Goal: Task Accomplishment & Management: Manage account settings

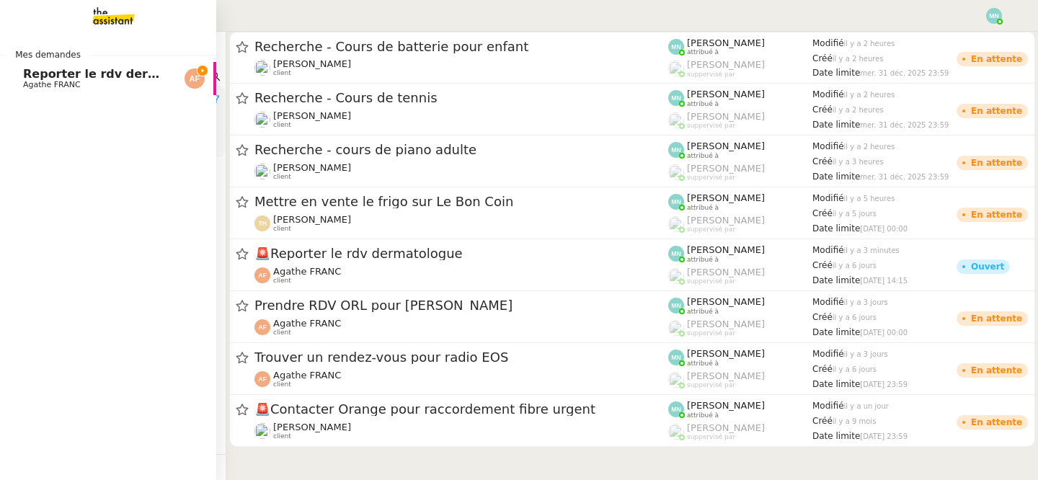
click at [30, 81] on span "Agathe FRANC" at bounding box center [52, 84] width 58 height 9
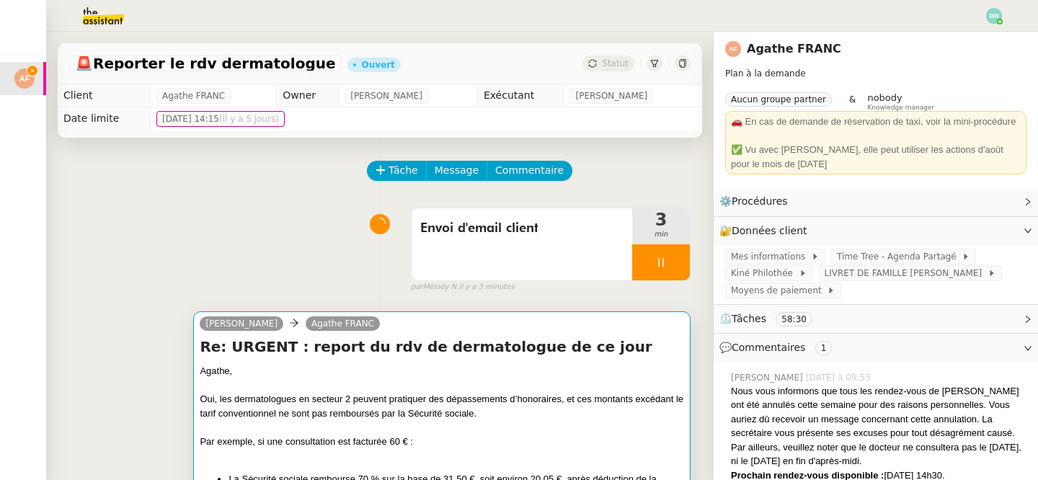
click at [569, 370] on div "Agathe," at bounding box center [442, 371] width 484 height 14
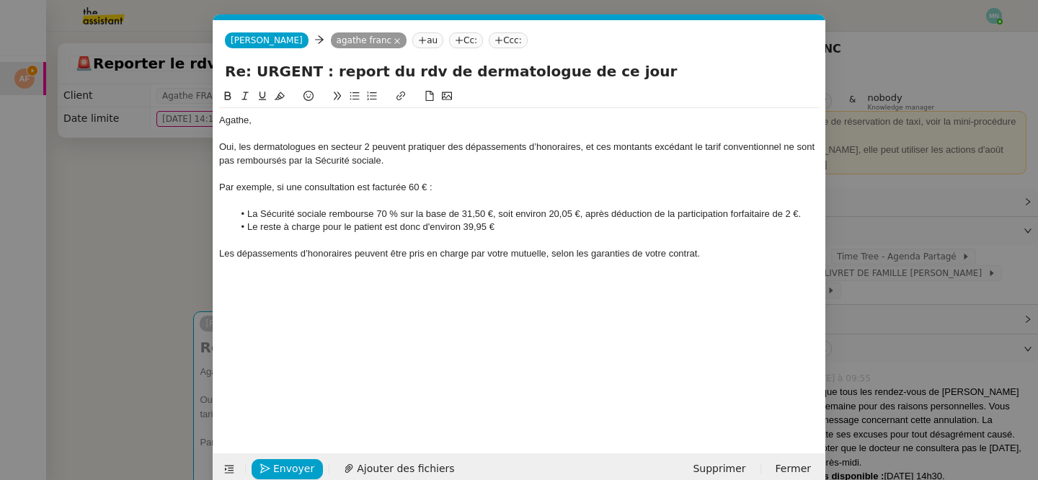
scroll to position [0, 30]
click at [166, 256] on nz-modal-container "Service TA - VOYAGE - PROPOSITION GLOBALE A utiliser dans le cadre de propositi…" at bounding box center [519, 240] width 1038 height 480
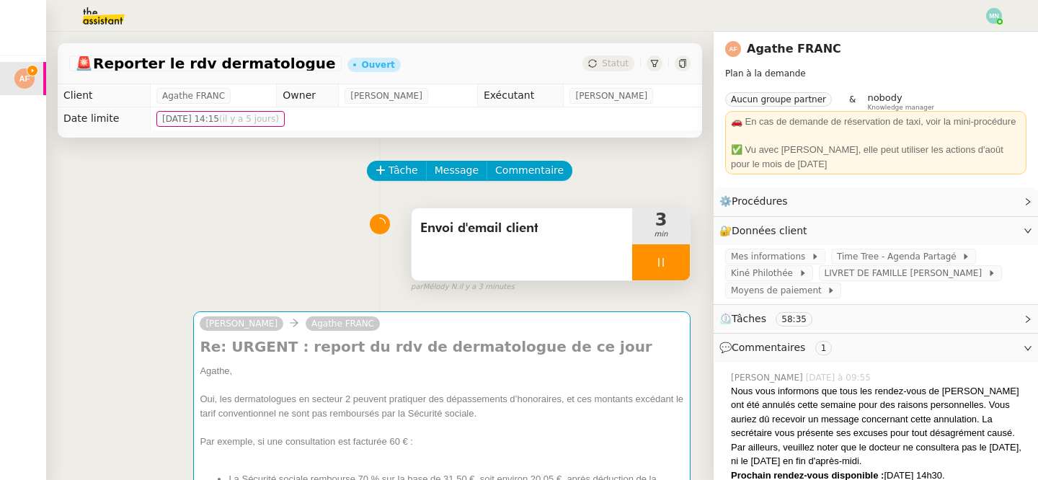
click at [655, 254] on div at bounding box center [661, 262] width 58 height 36
click at [685, 260] on button at bounding box center [675, 262] width 29 height 36
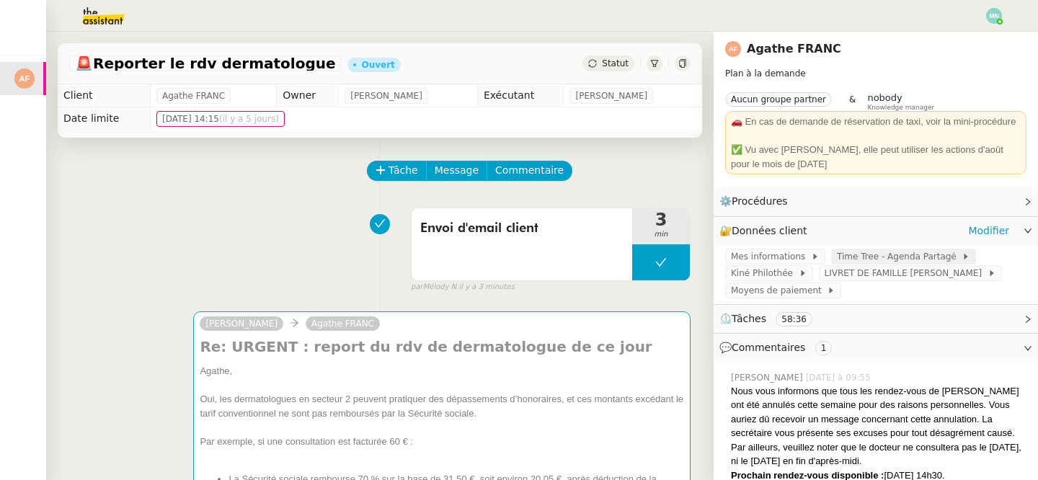
click at [868, 260] on span "Time Tree - Agenda Partagé" at bounding box center [899, 256] width 125 height 14
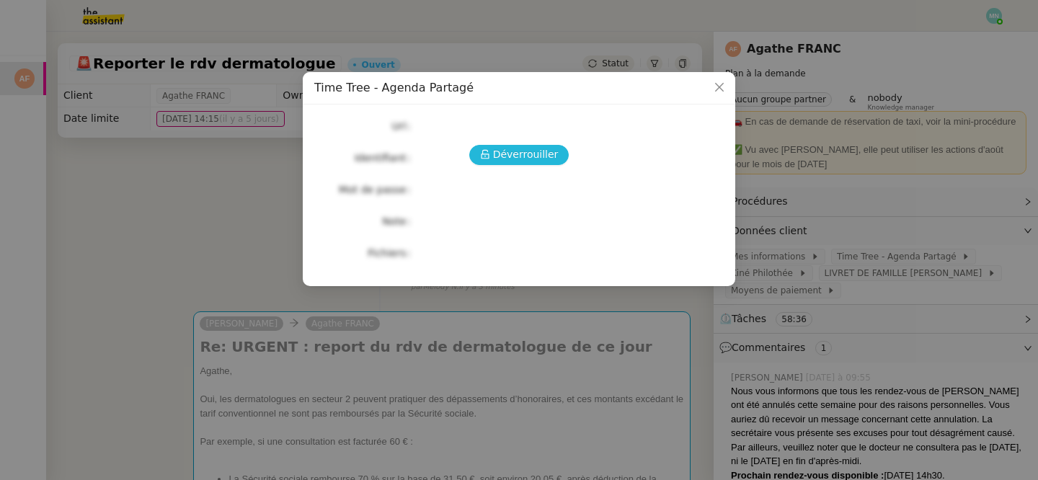
click at [527, 154] on span "Déverrouiller" at bounding box center [526, 154] width 66 height 17
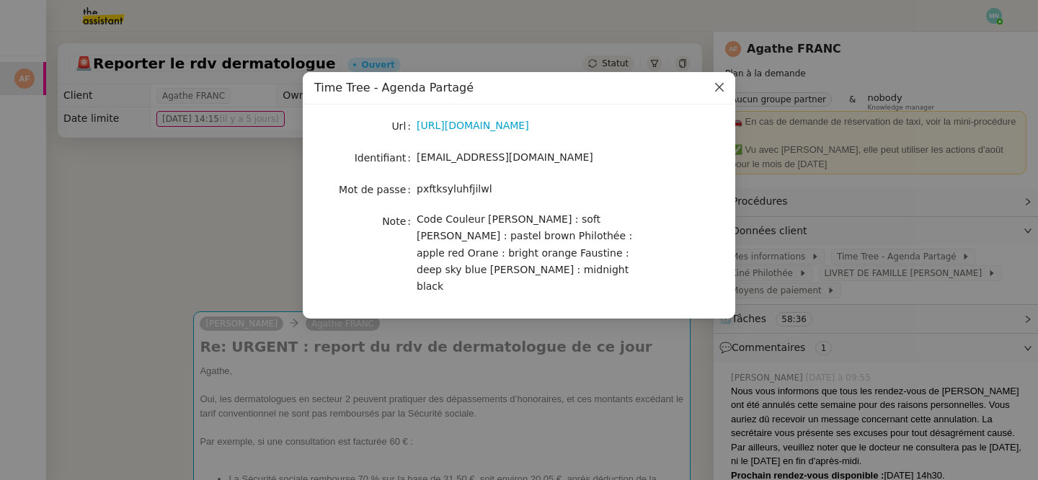
click at [724, 88] on icon "Close" at bounding box center [720, 87] width 12 height 12
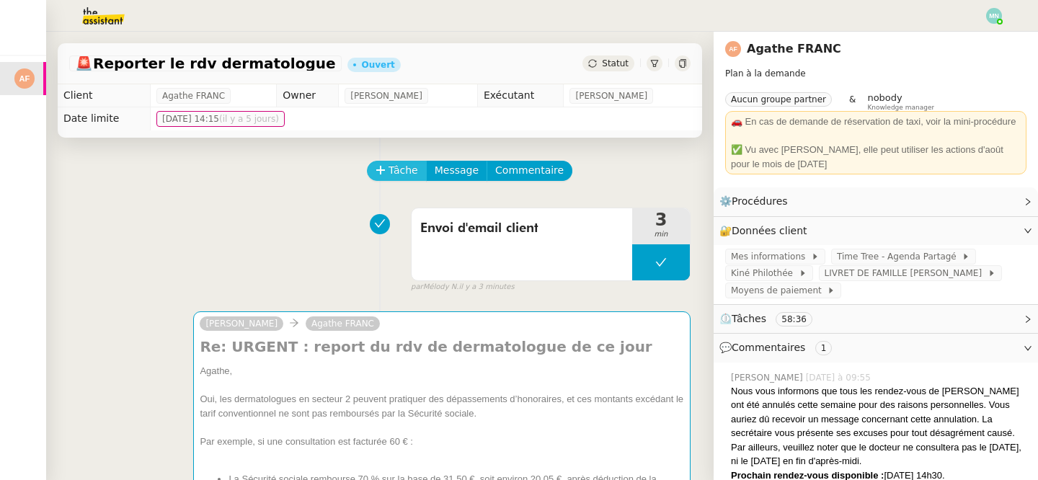
click at [388, 171] on span "Tâche" at bounding box center [403, 170] width 30 height 17
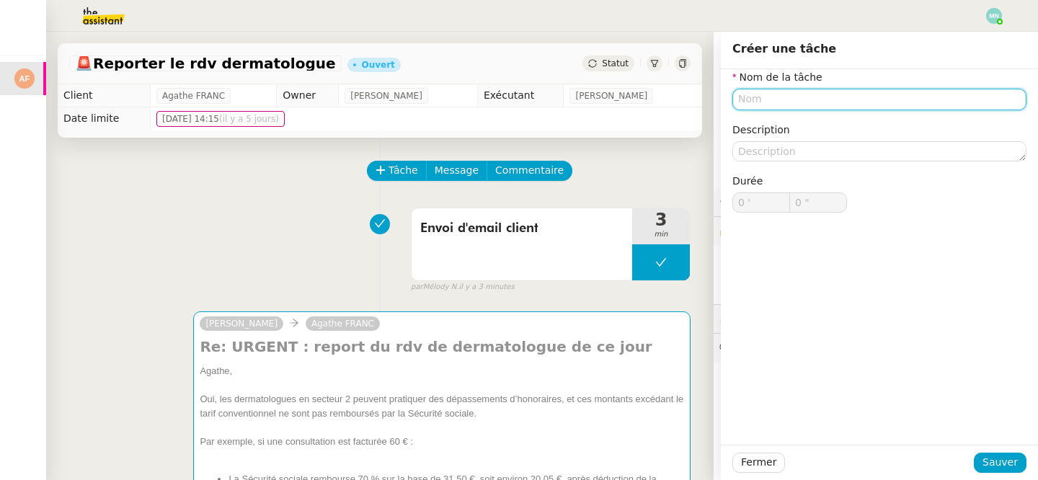
click at [778, 100] on input "text" at bounding box center [879, 99] width 294 height 21
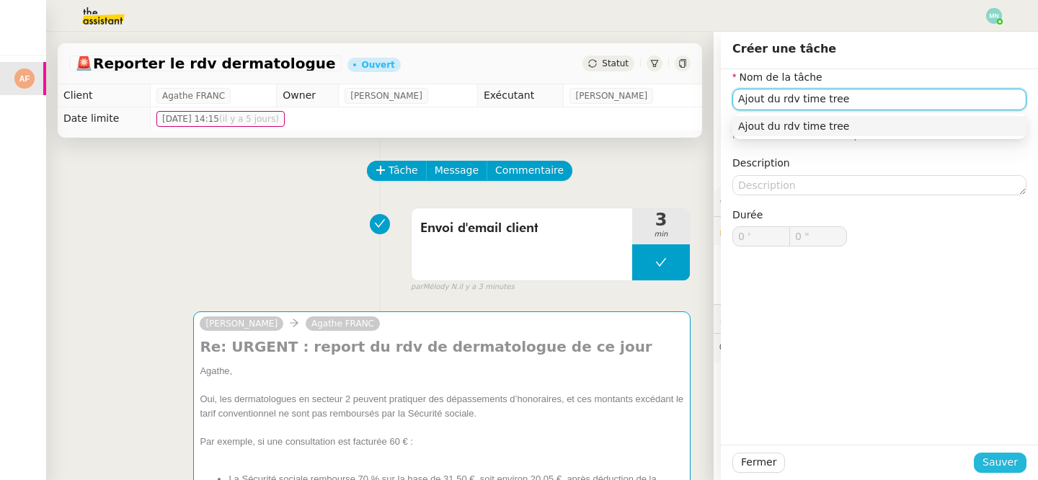
type input "Ajout du rdv time tree"
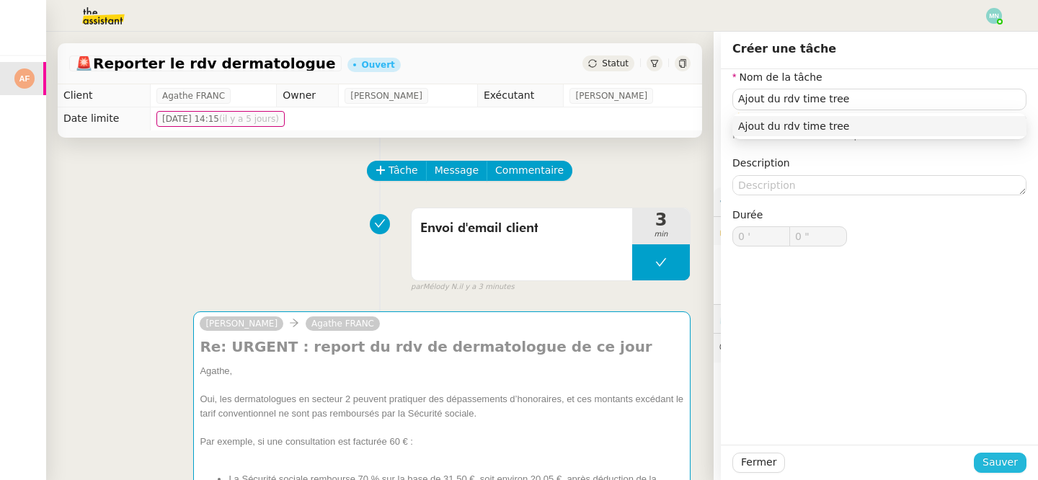
click at [1008, 461] on span "Sauver" at bounding box center [999, 462] width 35 height 17
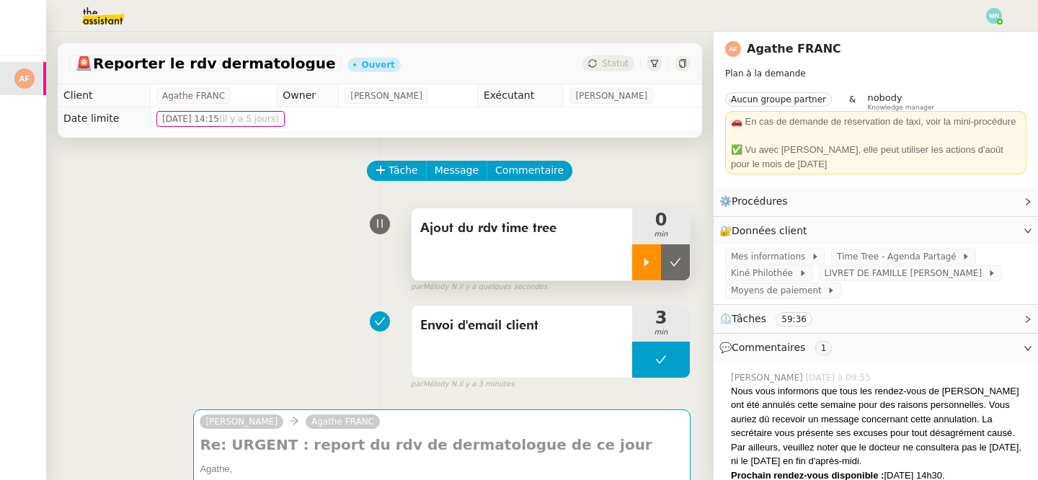
click at [643, 264] on icon at bounding box center [647, 263] width 12 height 12
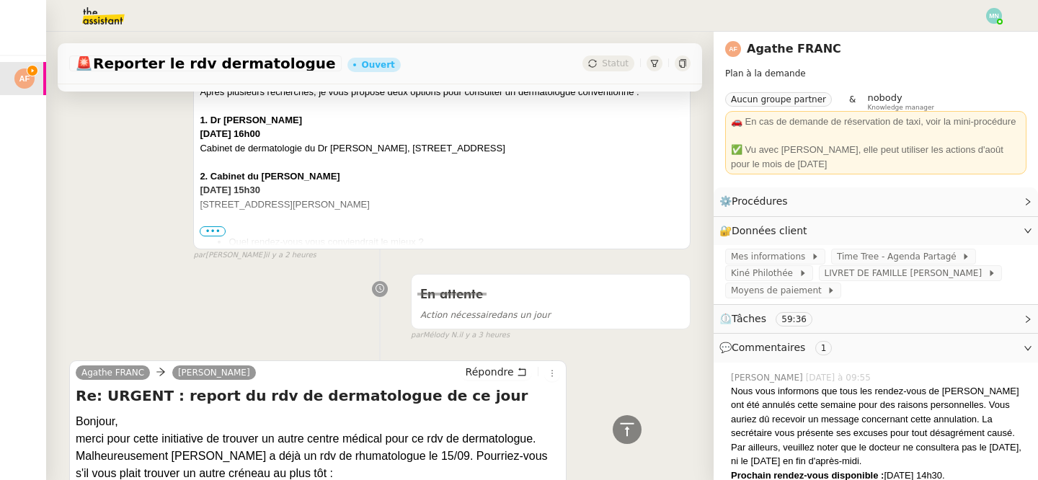
scroll to position [1155, 0]
drag, startPoint x: 312, startPoint y: 191, endPoint x: 208, endPoint y: 174, distance: 105.2
click at [204, 234] on span "•••" at bounding box center [213, 232] width 26 height 10
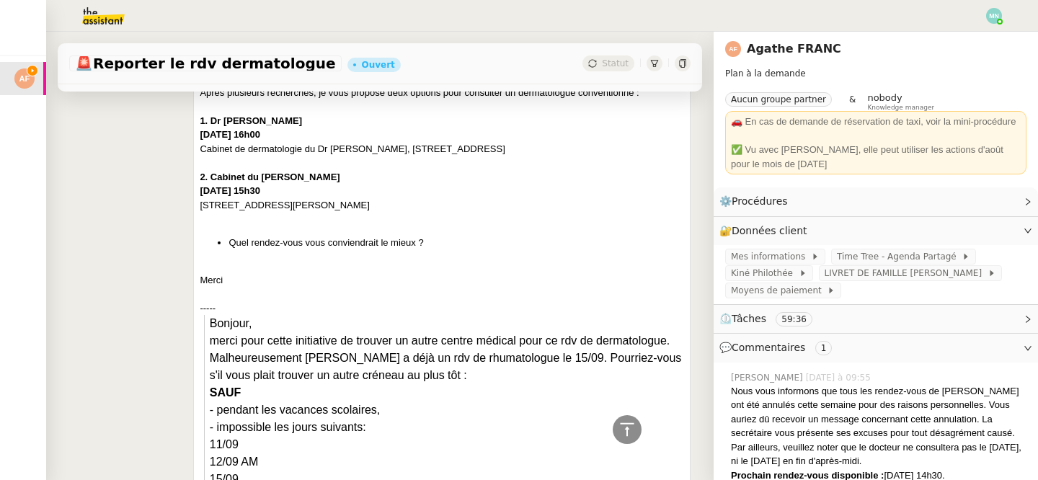
drag, startPoint x: 417, startPoint y: 207, endPoint x: 207, endPoint y: 181, distance: 211.3
copy div "Cabinet du [PERSON_NAME][DATE] [GEOGRAPHIC_DATA][STREET_ADDRESS][PERSON_NAME]"
click at [837, 260] on span "Time Tree - Agenda Partagé" at bounding box center [899, 256] width 125 height 14
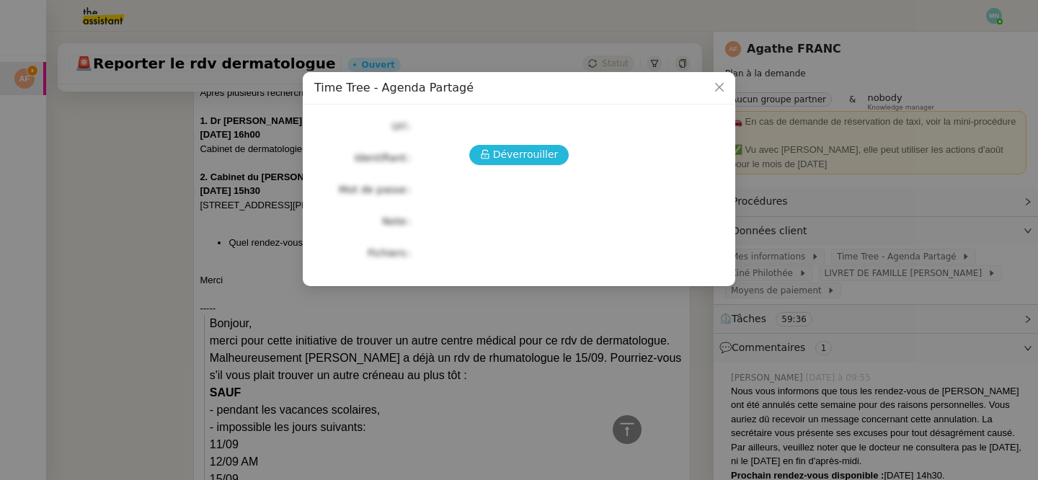
click at [528, 157] on span "Déverrouiller" at bounding box center [526, 154] width 66 height 17
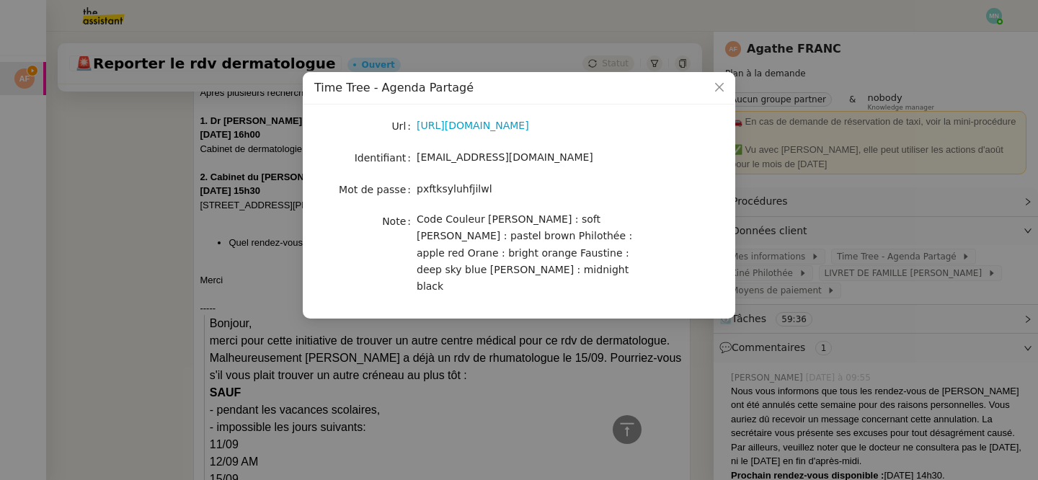
click at [242, 210] on nz-modal-container "Time Tree - Agenda Partagé Url [URL][DOMAIN_NAME] Identifiant [EMAIL_ADDRESS][D…" at bounding box center [519, 240] width 1038 height 480
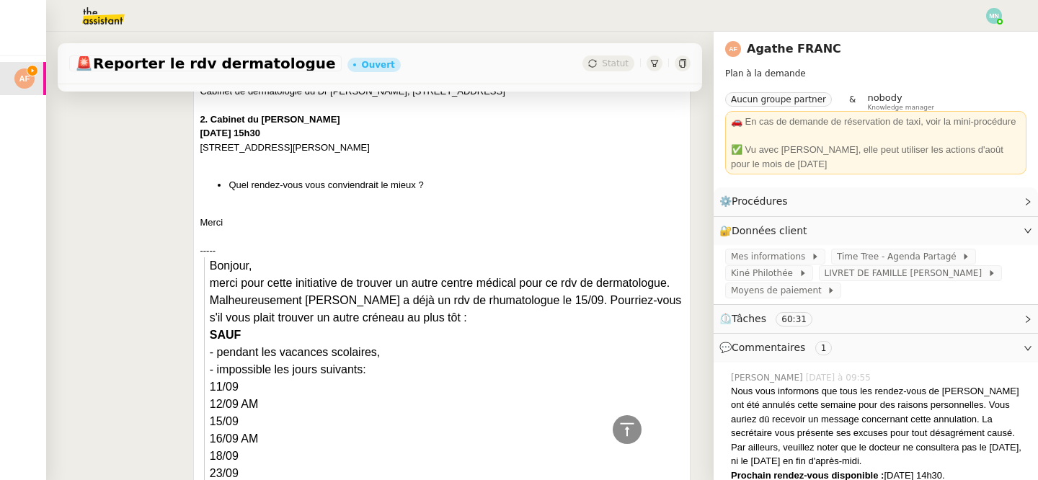
scroll to position [1197, 0]
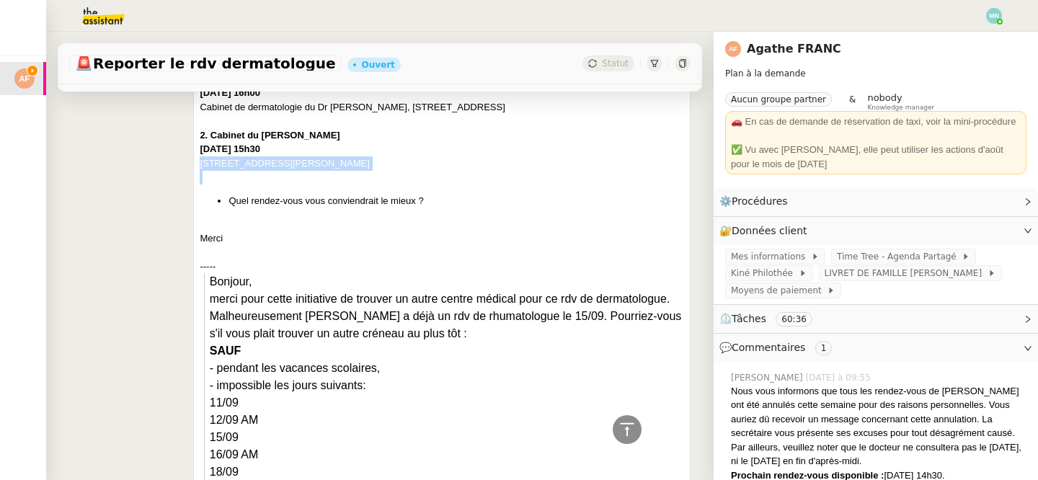
drag, startPoint x: 413, startPoint y: 172, endPoint x: 200, endPoint y: 163, distance: 213.5
copy div "[STREET_ADDRESS][PERSON_NAME]"
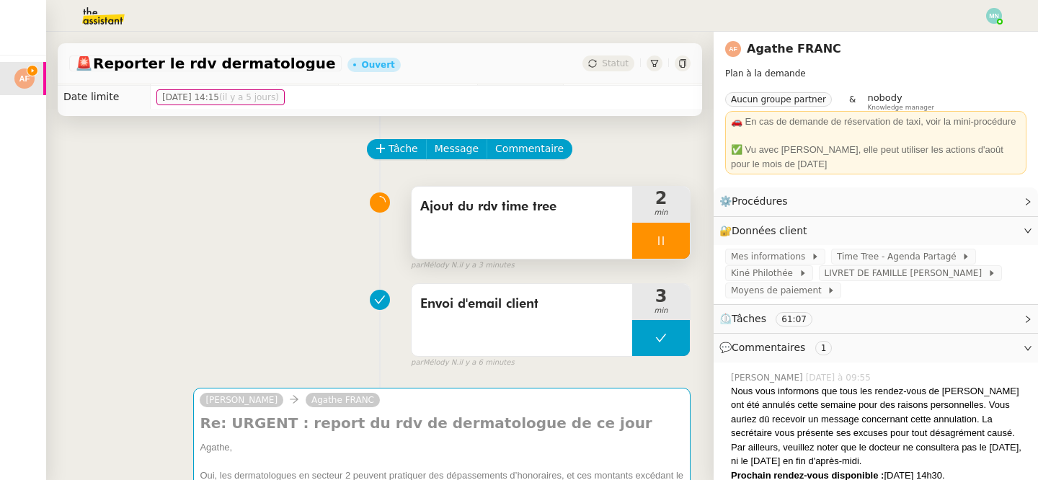
scroll to position [0, 0]
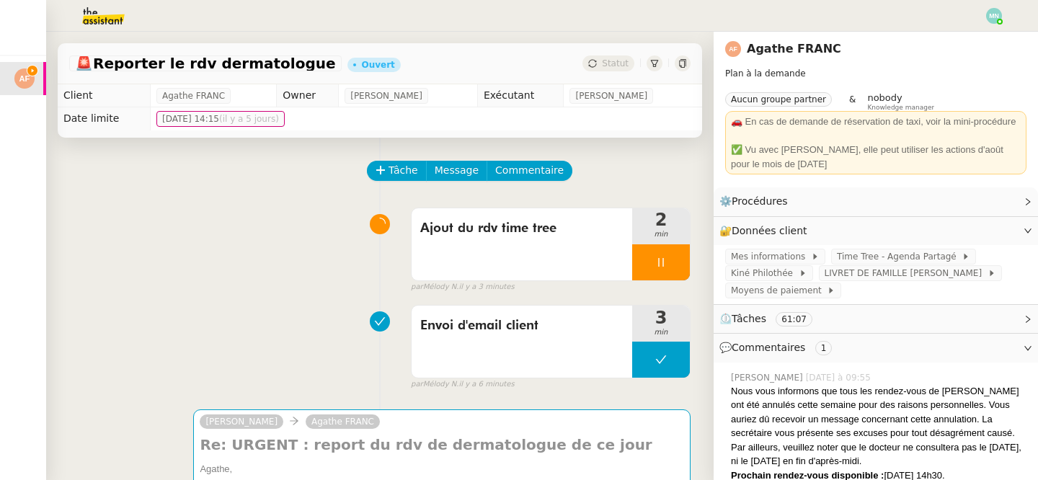
click at [651, 253] on div at bounding box center [661, 262] width 58 height 36
click at [646, 270] on div at bounding box center [646, 262] width 29 height 36
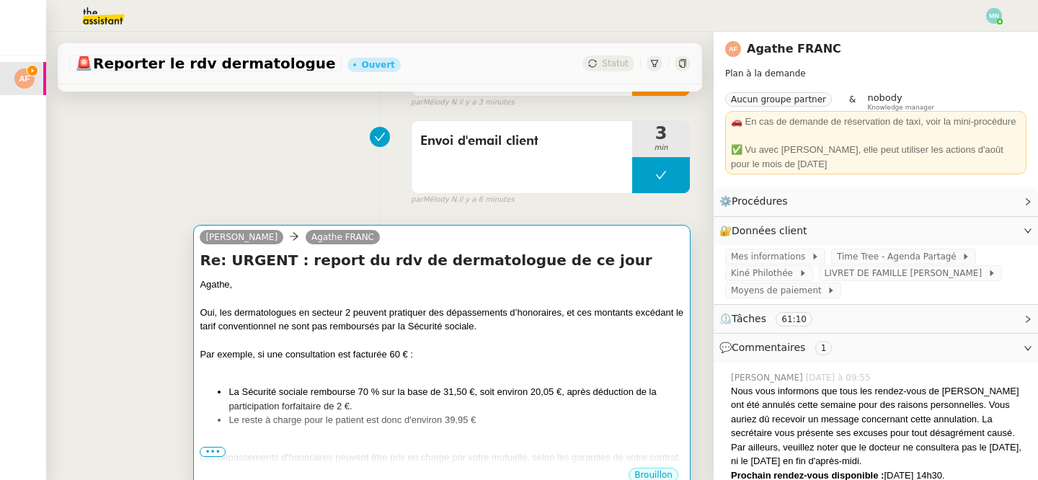
scroll to position [186, 0]
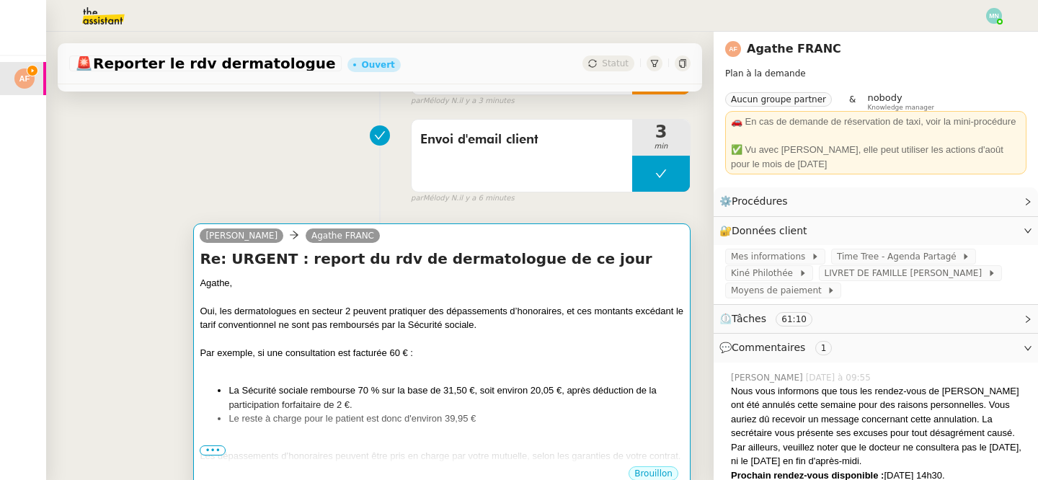
click at [538, 346] on div "Par exemple, si une consultation est facturée 60 € :" at bounding box center [442, 353] width 484 height 14
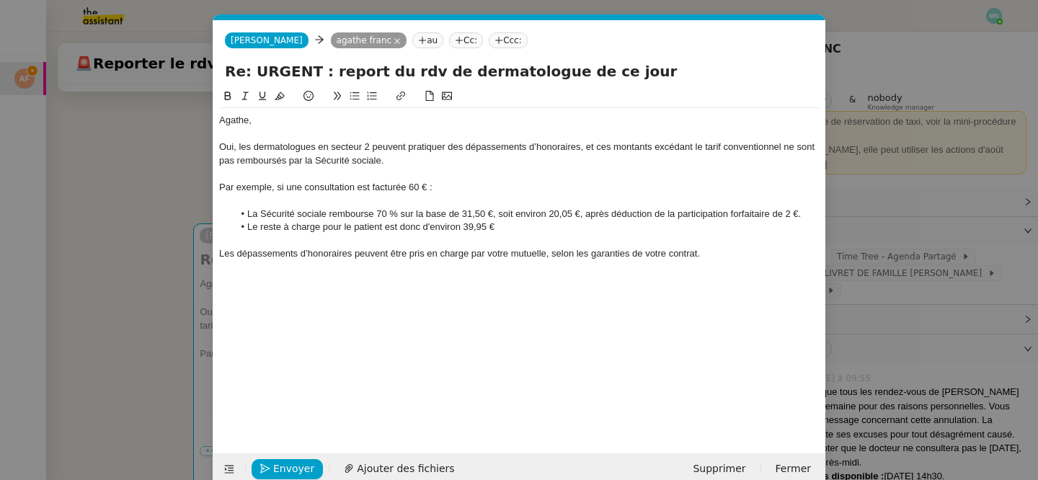
scroll to position [0, 30]
click at [304, 136] on div at bounding box center [519, 134] width 600 height 13
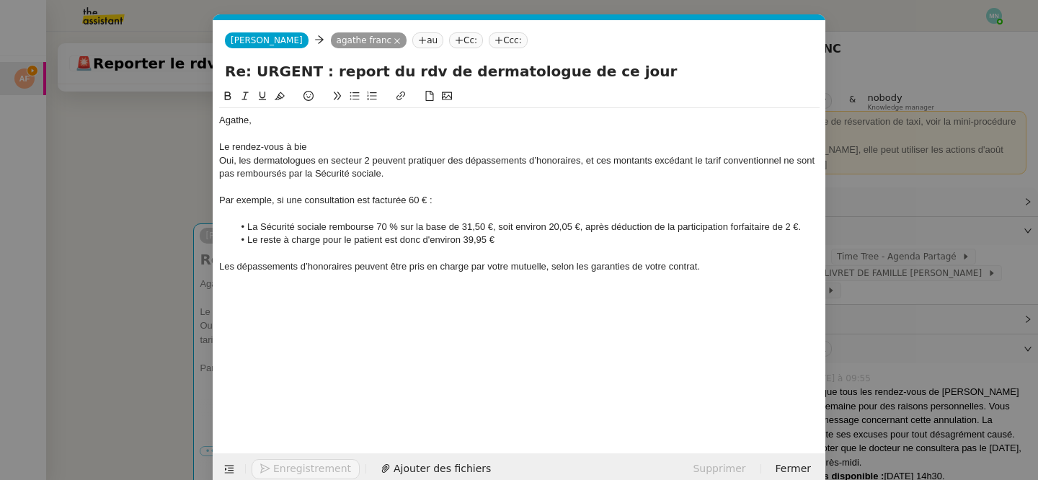
click at [132, 174] on nz-modal-container "Service TA - VOYAGE - PROPOSITION GLOBALE A utiliser dans le cadre de propositi…" at bounding box center [519, 240] width 1038 height 480
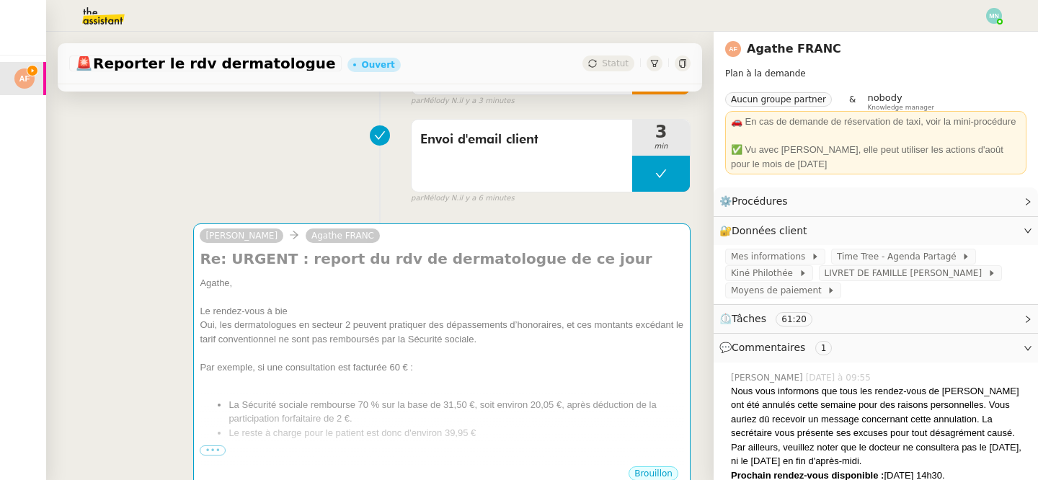
scroll to position [0, 0]
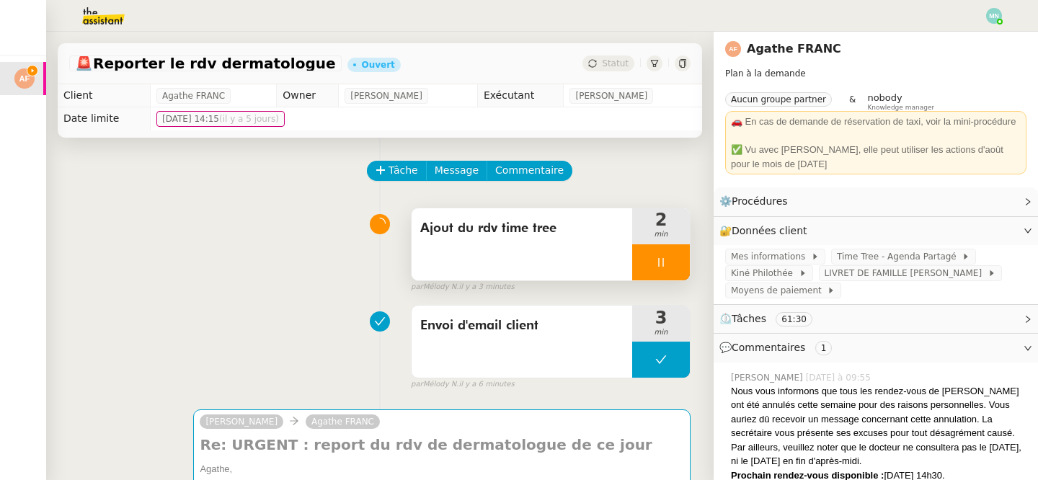
click at [651, 263] on div at bounding box center [661, 262] width 58 height 36
click at [667, 265] on button at bounding box center [675, 262] width 29 height 36
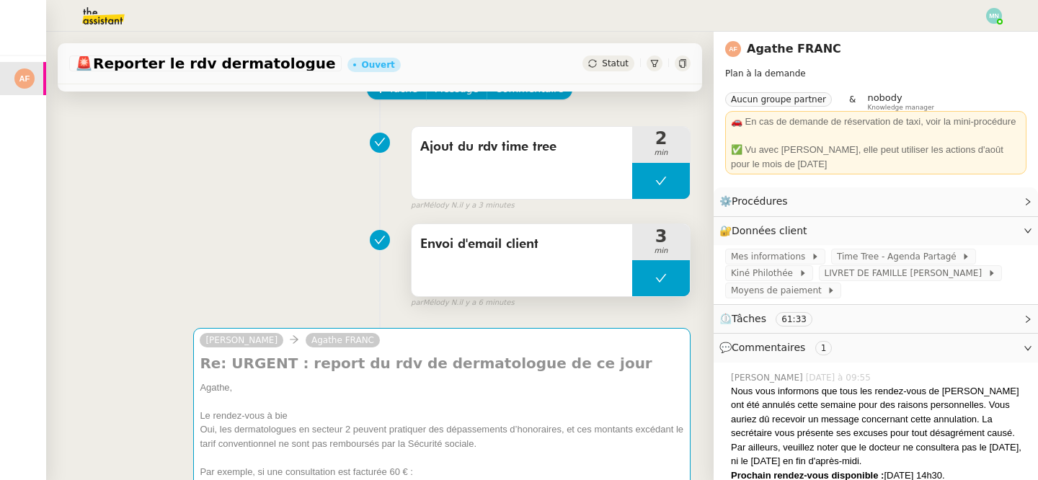
scroll to position [82, 0]
click at [649, 273] on button at bounding box center [661, 277] width 58 height 36
click at [649, 275] on icon at bounding box center [647, 278] width 12 height 12
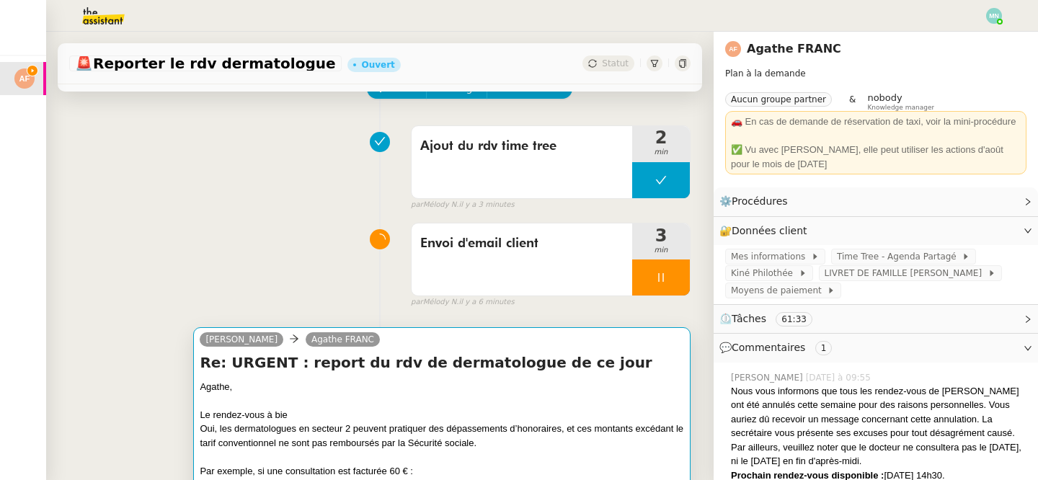
click at [523, 368] on h4 "Re: URGENT : report du rdv de dermatologue de ce jour" at bounding box center [442, 362] width 484 height 20
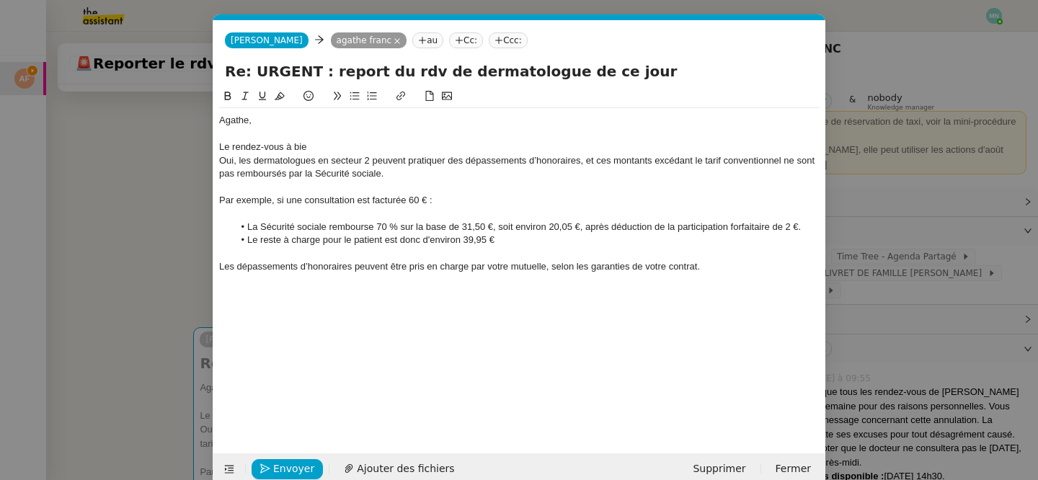
scroll to position [0, 30]
click at [331, 145] on div "Le rendez-vous à bie" at bounding box center [519, 147] width 600 height 13
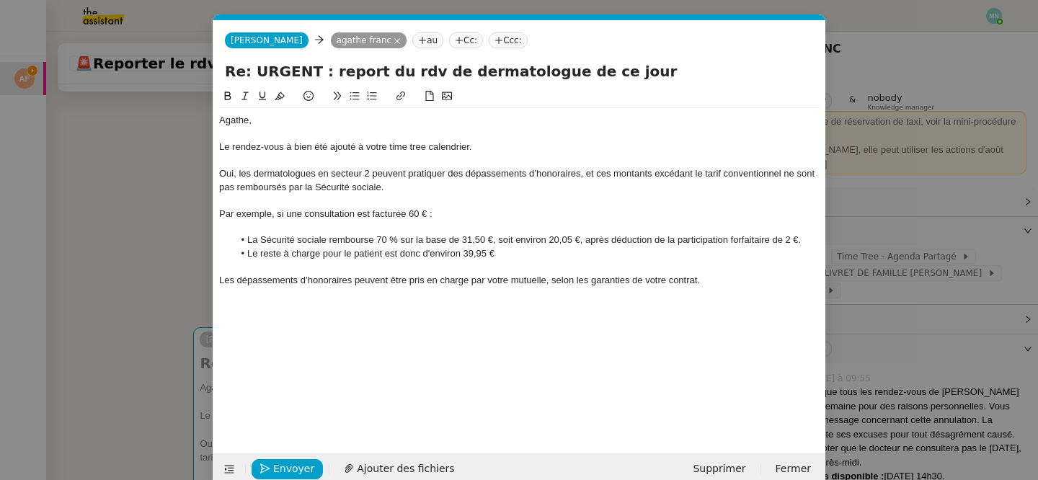
click at [718, 285] on div "Les dépassements d’honoraires peuvent être pris en charge par votre mutuelle, s…" at bounding box center [519, 280] width 600 height 13
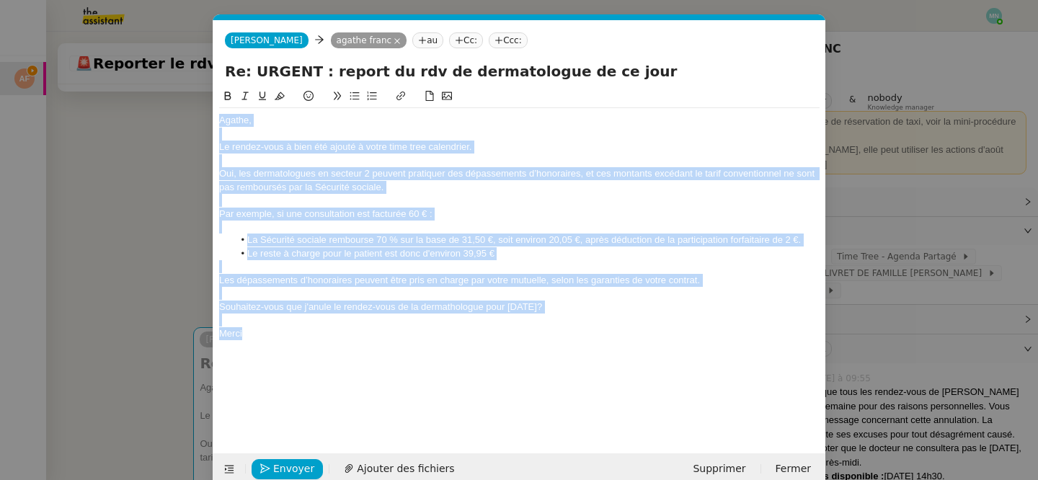
drag, startPoint x: 303, startPoint y: 334, endPoint x: 215, endPoint y: 122, distance: 229.8
click at [215, 122] on nz-spin "Agathe, Le rendez-vous à bien été ajouté à votre time tree calendrier. Oui, les…" at bounding box center [519, 262] width 612 height 349
copy div "Agathe, Le rendez-vous à bien été ajouté à votre time tree calendrier. Oui, les…"
click at [428, 260] on li "Le reste à charge pour le patient est donc d'environ 39,95 €" at bounding box center [527, 253] width 587 height 13
drag, startPoint x: 283, startPoint y: 329, endPoint x: 201, endPoint y: 148, distance: 198.7
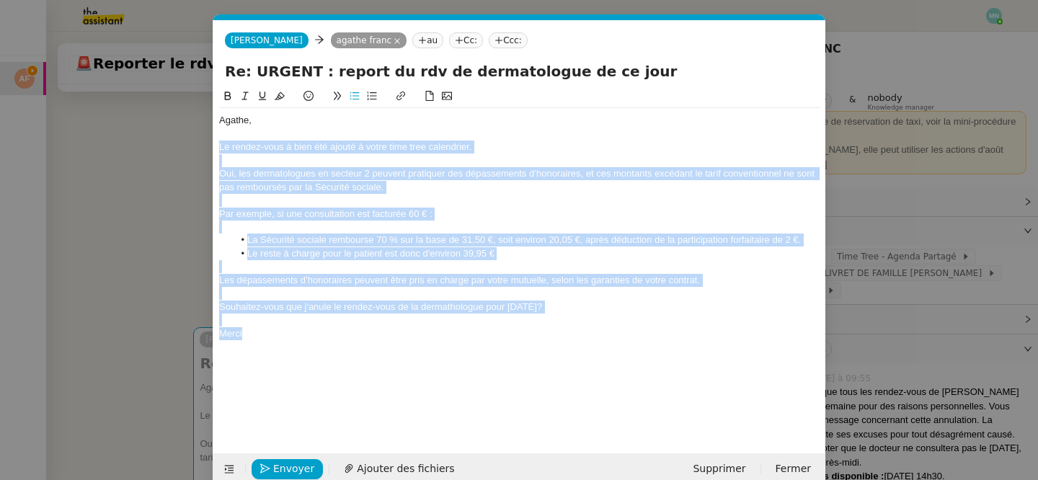
click at [201, 149] on nz-modal-container "Service TA - VOYAGE - PROPOSITION GLOBALE A utiliser dans le cadre de propositi…" at bounding box center [519, 240] width 1038 height 480
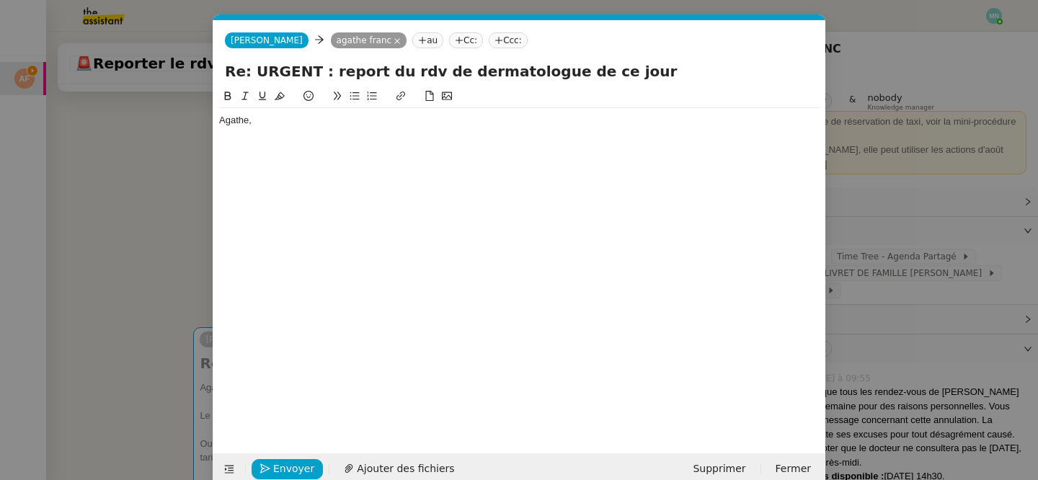
paste div
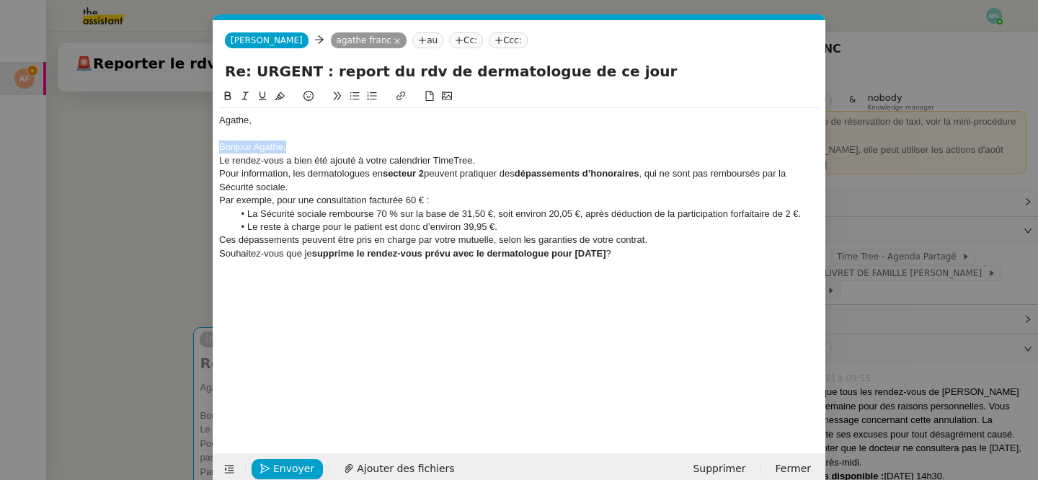
drag, startPoint x: 326, startPoint y: 141, endPoint x: 215, endPoint y: 141, distance: 111.0
click at [215, 141] on nz-spin "[PERSON_NAME], Bonjour Agathe, Le rendez-vous a bien été ajouté à votre calendr…" at bounding box center [519, 262] width 612 height 349
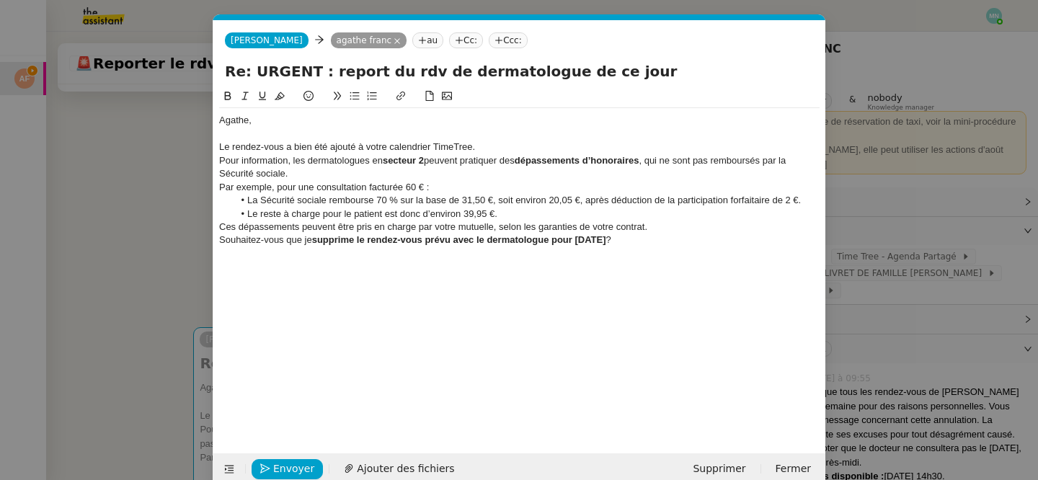
click at [497, 143] on div "Le rendez-vous a bien été ajouté à votre calendrier TimeTree." at bounding box center [519, 147] width 600 height 13
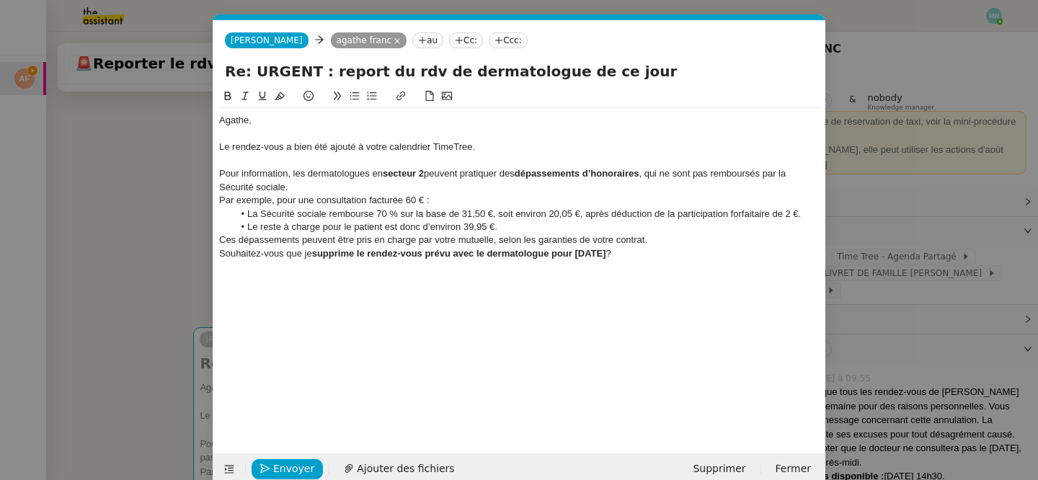
click at [312, 187] on div "Pour information, les dermatologues en secteur 2 peuvent pratiquer des dépassem…" at bounding box center [519, 180] width 600 height 27
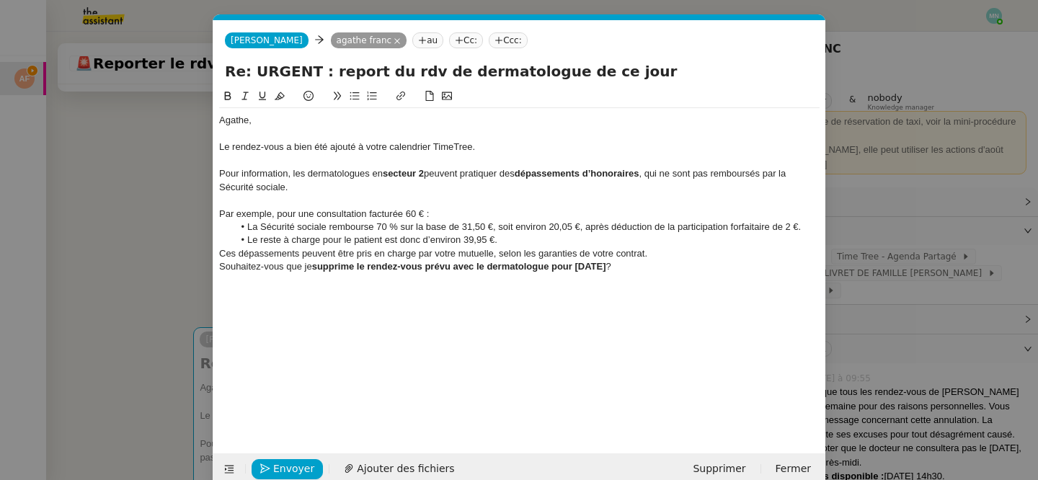
click at [441, 211] on div "Par exemple, pour une consultation facturée 60 € :" at bounding box center [519, 214] width 600 height 13
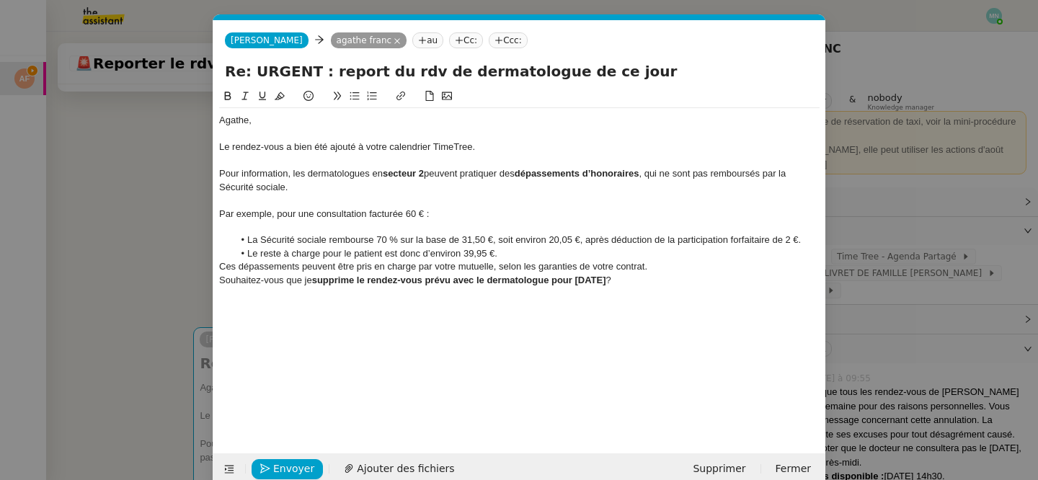
click at [507, 257] on li "Le reste à charge pour le patient est donc d’environ 39,95 €." at bounding box center [527, 253] width 587 height 13
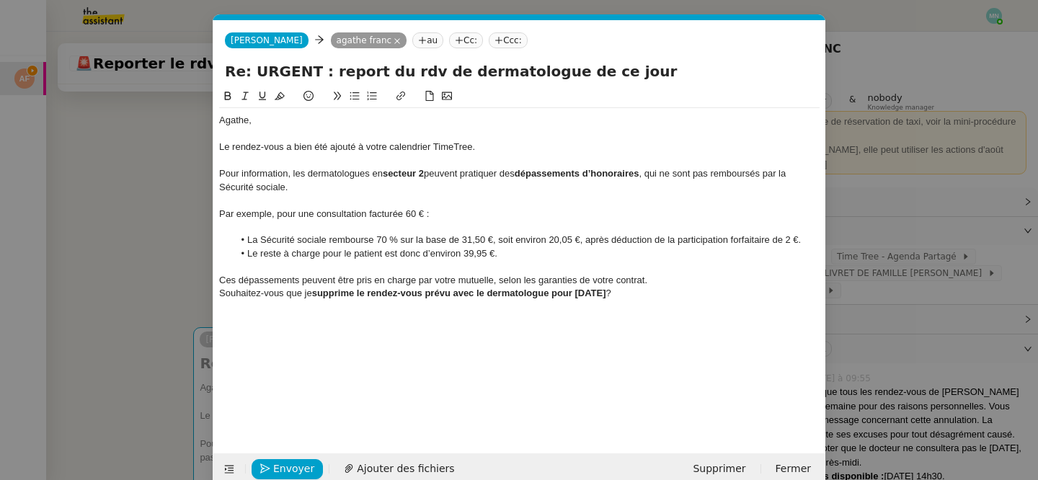
click at [646, 283] on div "Ces dépassements peuvent être pris en charge par votre mutuelle, selon les gara…" at bounding box center [519, 280] width 600 height 13
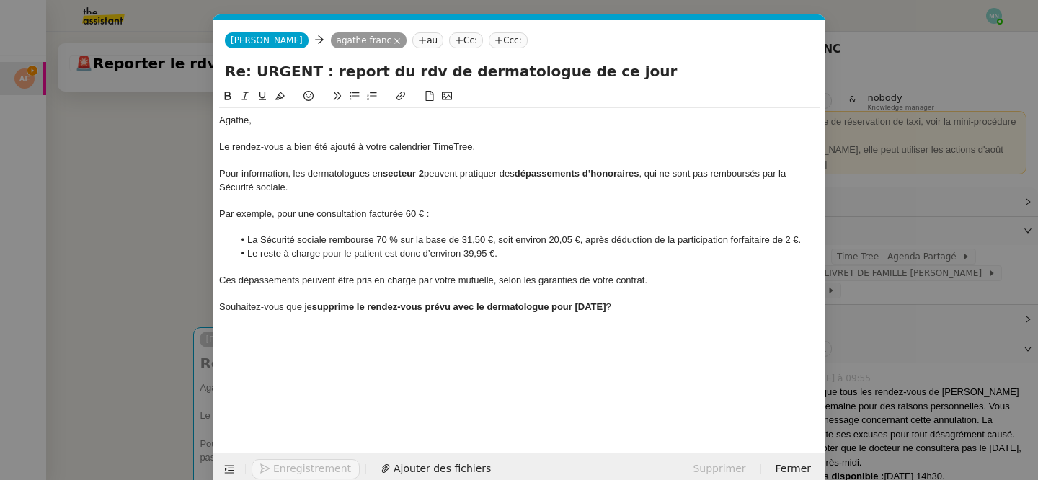
click at [652, 314] on div at bounding box center [519, 320] width 600 height 13
drag, startPoint x: 652, startPoint y: 308, endPoint x: 213, endPoint y: 301, distance: 438.3
click at [213, 301] on nz-spin "Agathe, Le rendez-vous a bien été ajouté à votre calendrier TimeTree. Pour info…" at bounding box center [519, 262] width 612 height 349
click at [355, 99] on icon at bounding box center [354, 96] width 9 height 8
click at [375, 375] on div "Agathe, Le rendez-vous a bien été ajouté à votre calendrier TimeTree. Pour info…" at bounding box center [519, 259] width 600 height 343
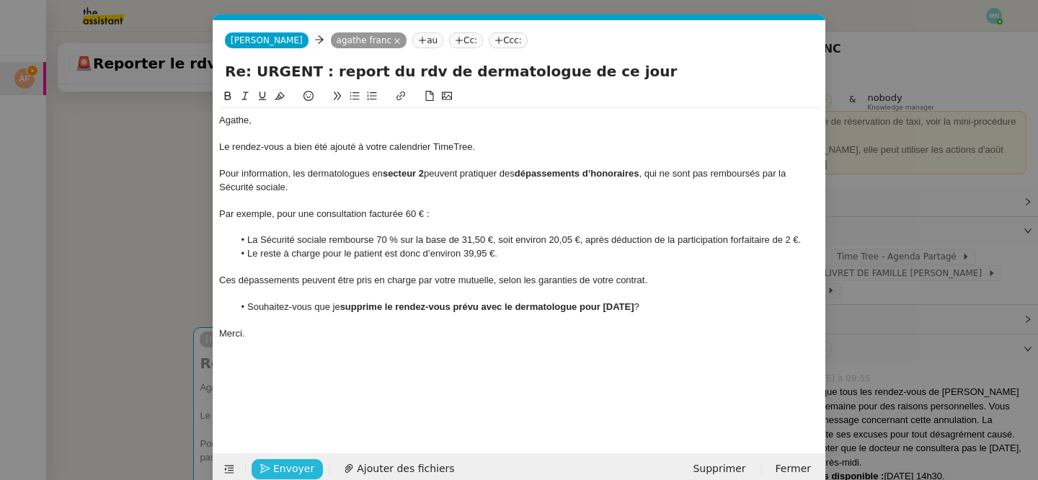
click at [293, 470] on span "Envoyer" at bounding box center [293, 469] width 41 height 17
click at [293, 470] on span "Confirmer l'envoi" at bounding box center [316, 469] width 86 height 17
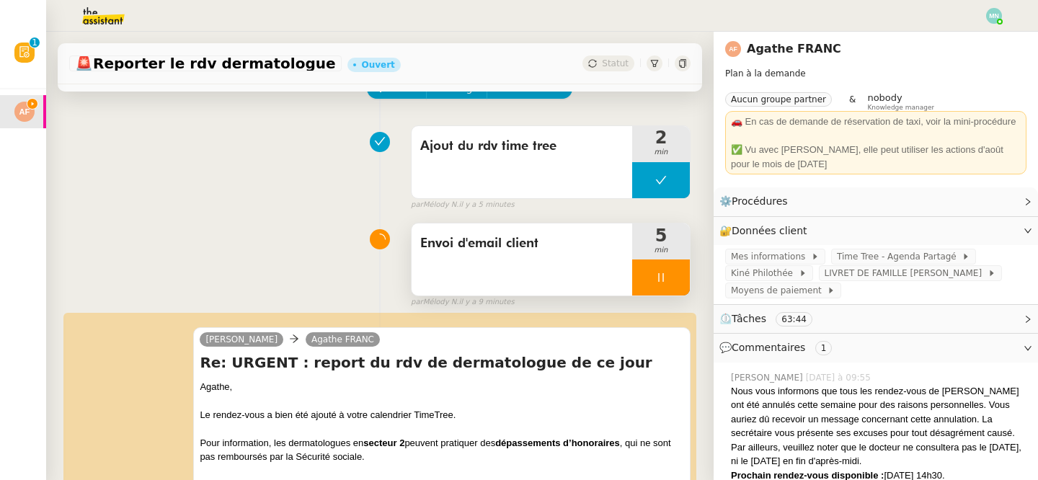
click at [646, 272] on div at bounding box center [661, 277] width 58 height 36
click at [677, 272] on icon at bounding box center [676, 278] width 12 height 12
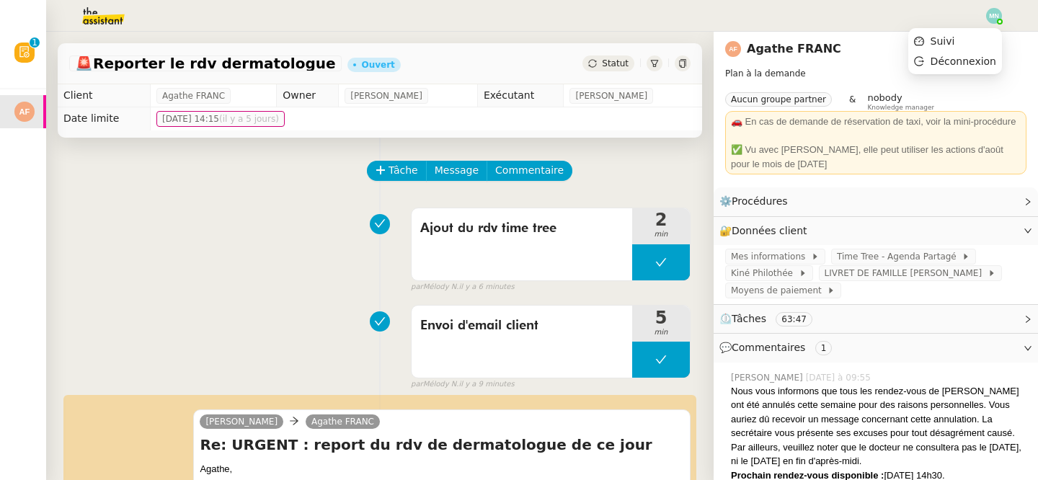
click at [998, 18] on img at bounding box center [994, 16] width 16 height 16
click at [988, 16] on img at bounding box center [994, 16] width 16 height 16
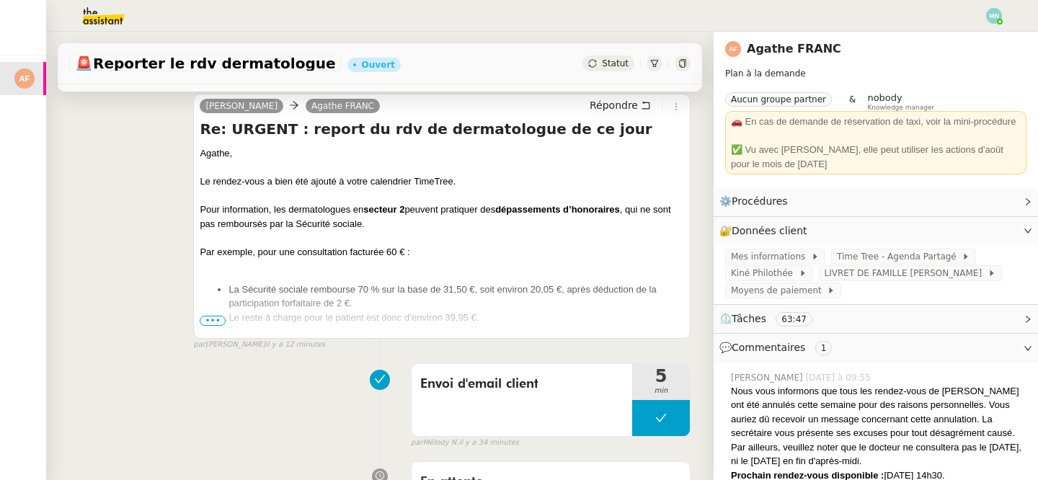
scroll to position [215, 0]
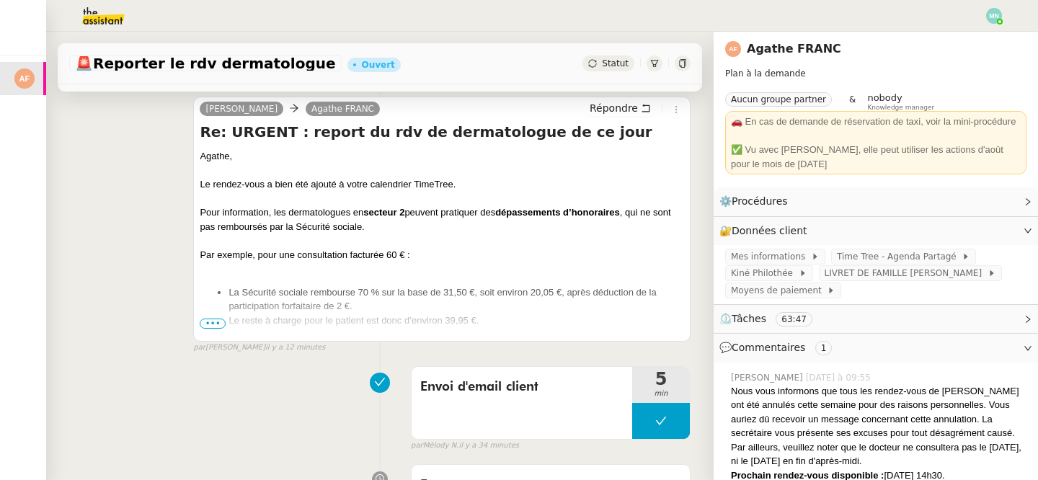
click at [218, 317] on ul "La Sécurité sociale rembourse 70 % sur la base de 31,50 €, soit environ 20,05 €…" at bounding box center [442, 306] width 484 height 43
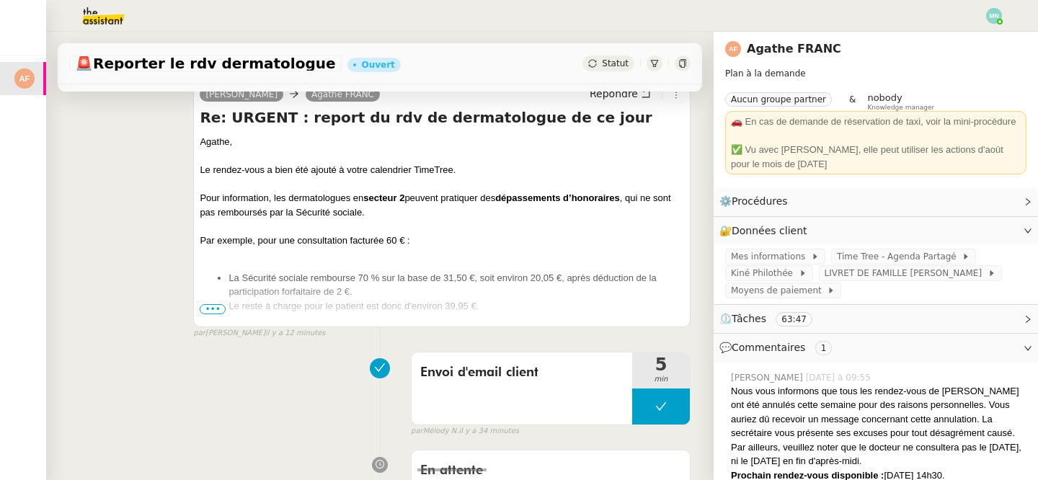
scroll to position [234, 0]
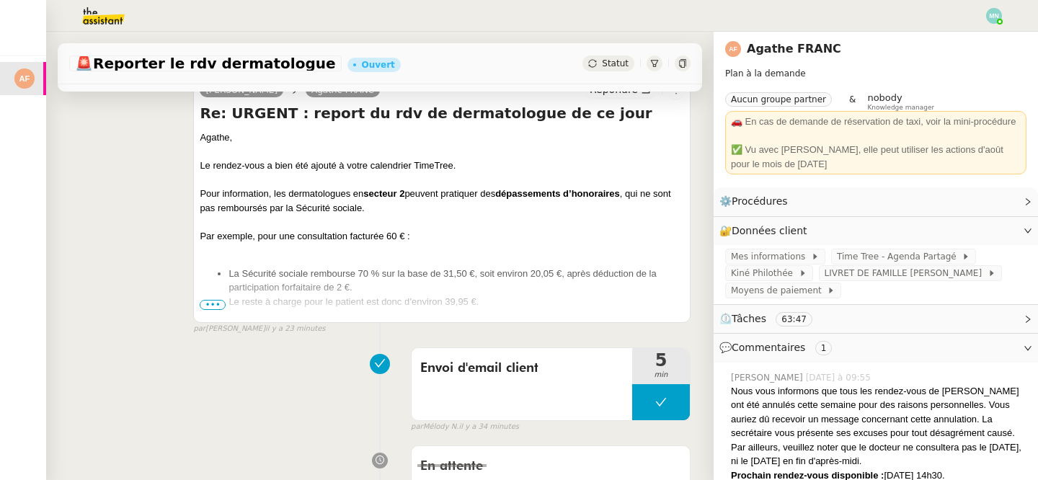
click at [214, 307] on span "•••" at bounding box center [213, 305] width 26 height 10
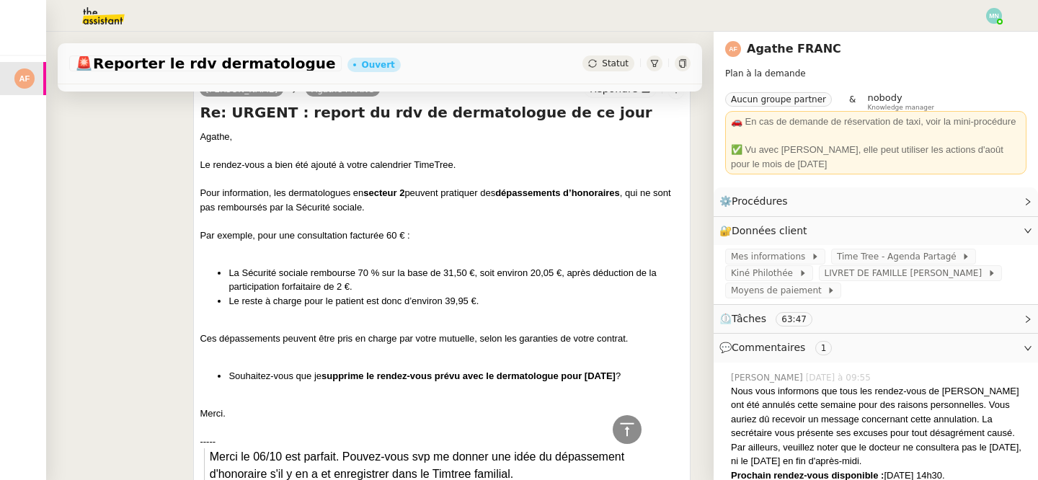
scroll to position [0, 0]
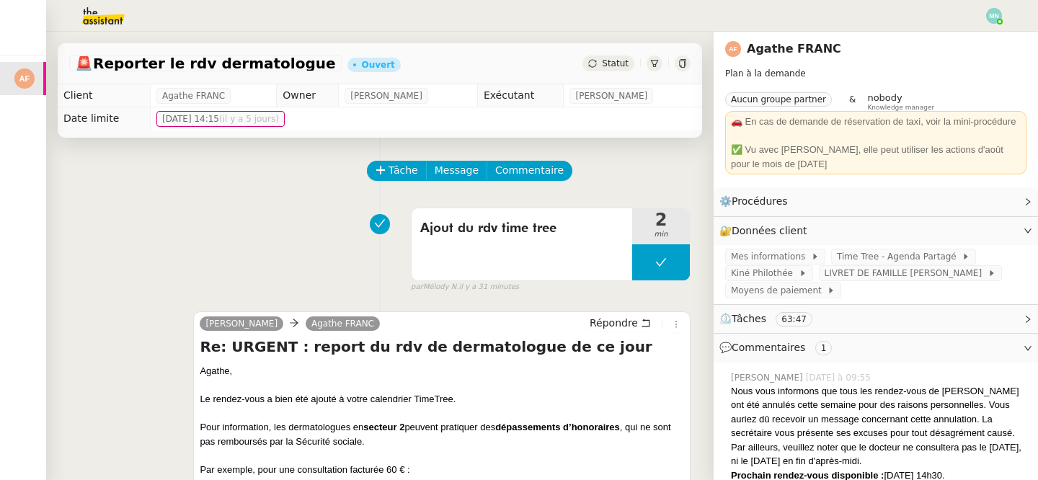
click at [997, 19] on img at bounding box center [994, 16] width 16 height 16
click at [978, 33] on li "Suivi" at bounding box center [955, 41] width 94 height 20
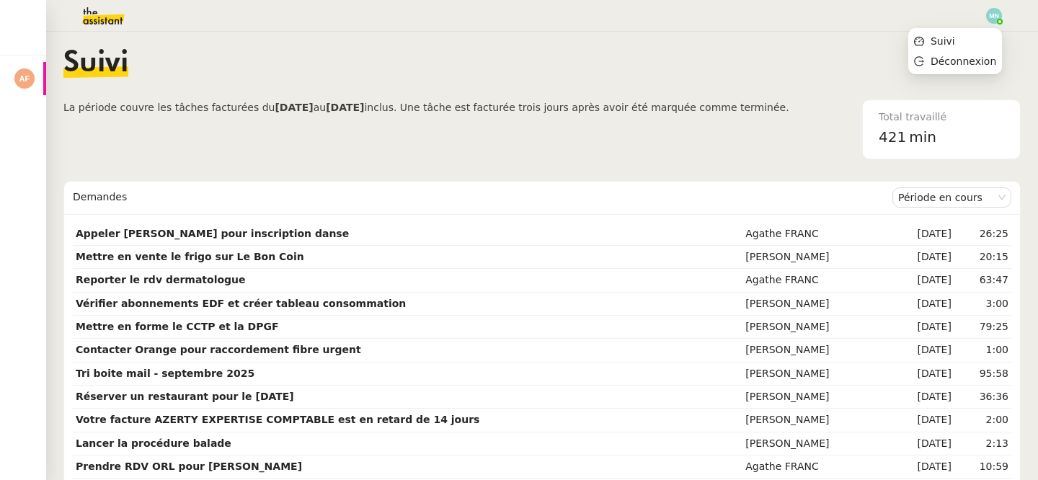
click at [993, 15] on img at bounding box center [994, 16] width 16 height 16
click at [963, 36] on li "Suivi" at bounding box center [955, 41] width 94 height 20
click at [995, 17] on img at bounding box center [994, 16] width 16 height 16
click at [974, 39] on li "Suivi" at bounding box center [955, 41] width 94 height 20
click at [971, 40] on nz-content "Suivi La période couvre les tâches facturées du [DATE] au [DATE] inclus. Une tâ…" at bounding box center [541, 256] width 957 height 448
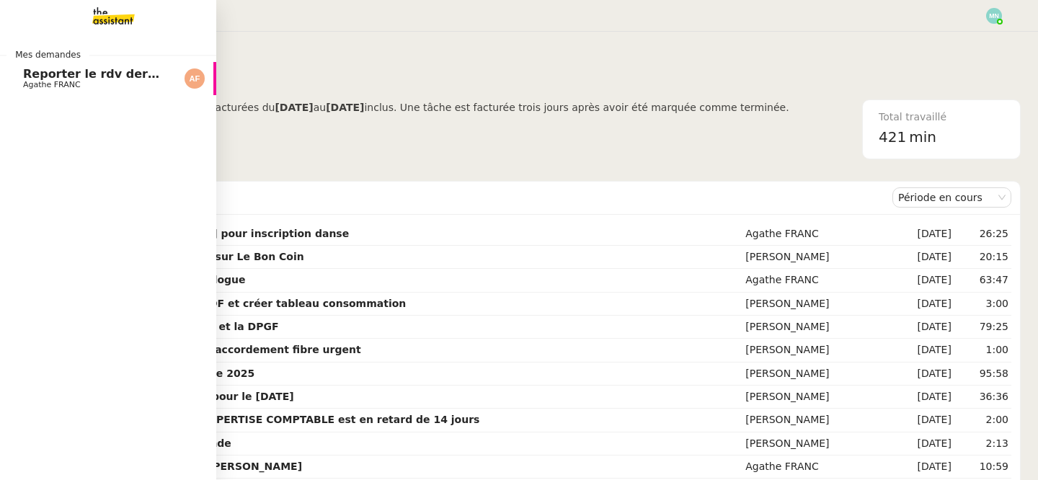
click at [29, 82] on span "Agathe FRANC" at bounding box center [52, 84] width 58 height 9
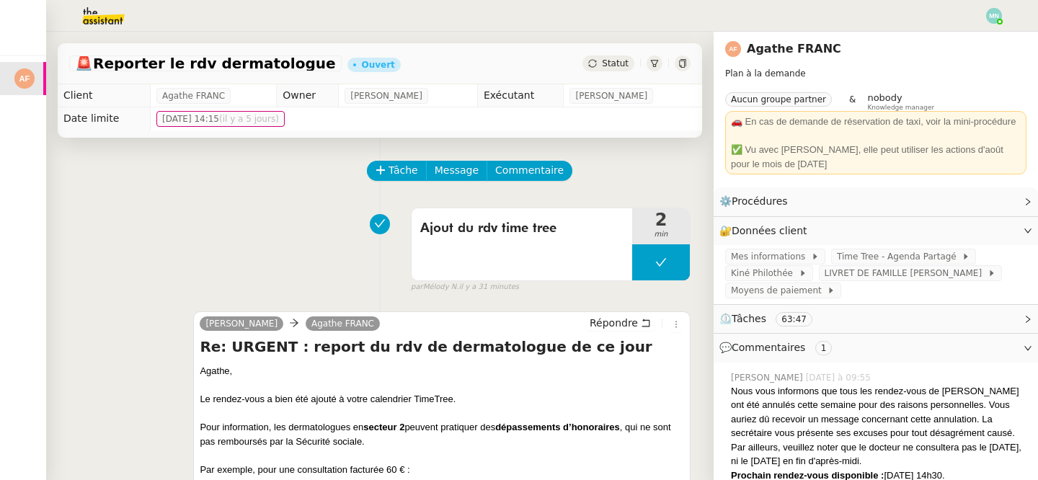
click at [994, 16] on img at bounding box center [994, 16] width 16 height 16
click at [951, 41] on span "Suivi" at bounding box center [942, 41] width 25 height 12
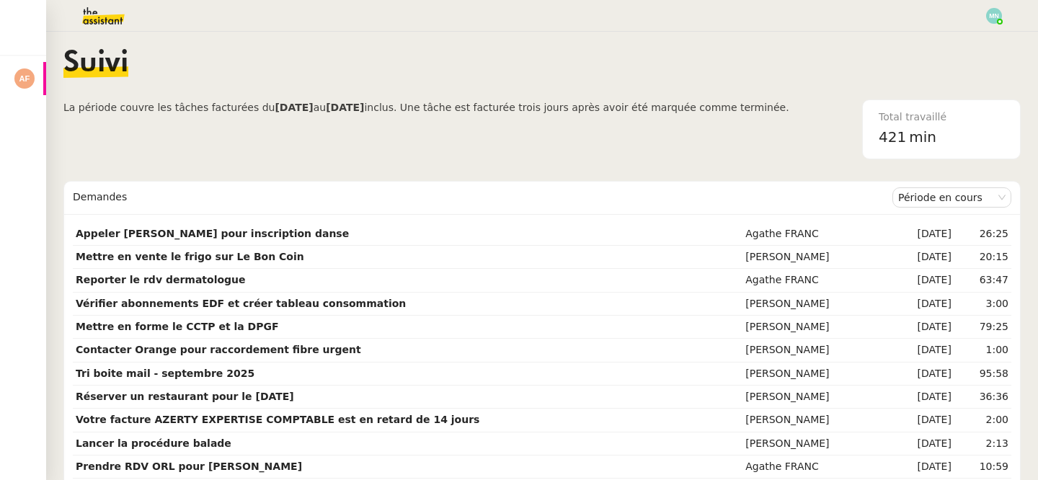
click at [114, 10] on img at bounding box center [92, 16] width 112 height 32
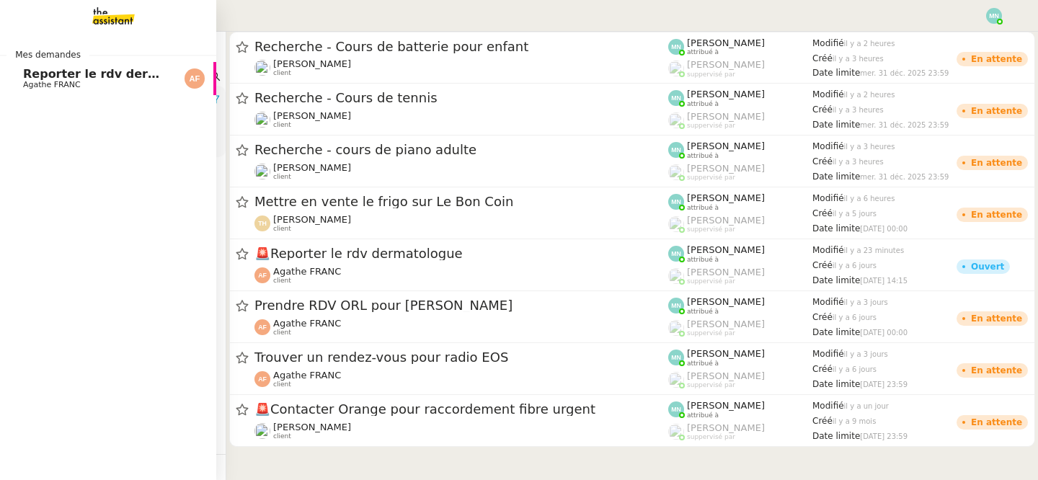
click at [50, 71] on span "Reporter le rdv dermatologue" at bounding box center [120, 74] width 194 height 14
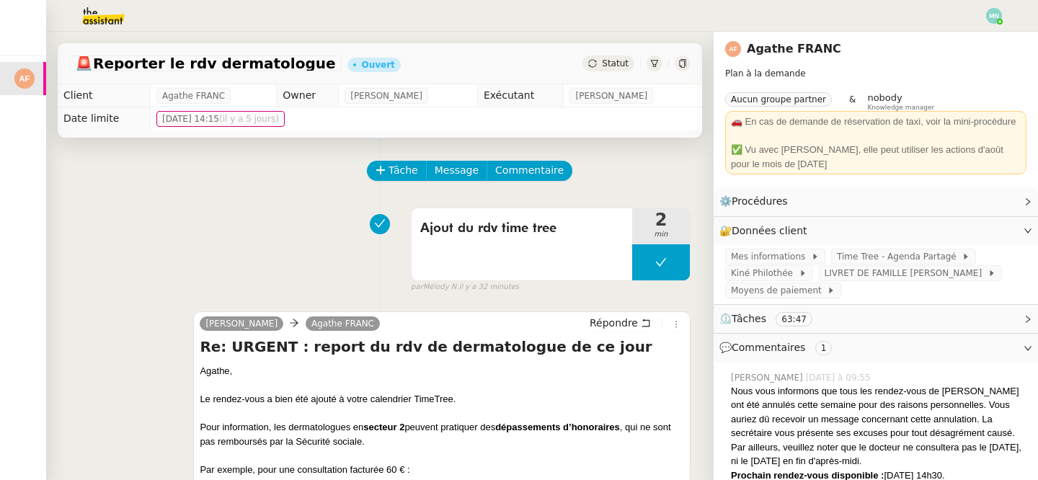
click at [607, 60] on span "Statut" at bounding box center [615, 63] width 27 height 10
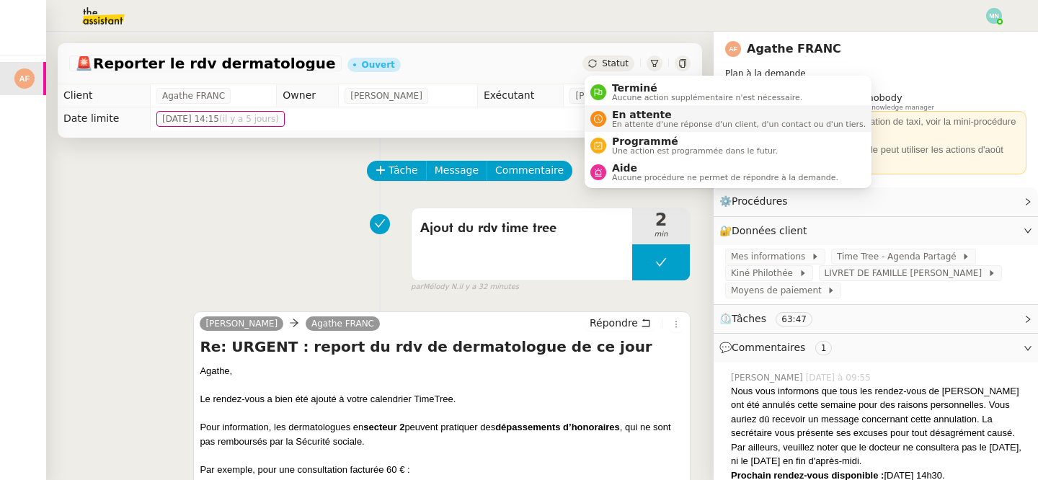
click at [634, 113] on span "En attente" at bounding box center [739, 115] width 254 height 12
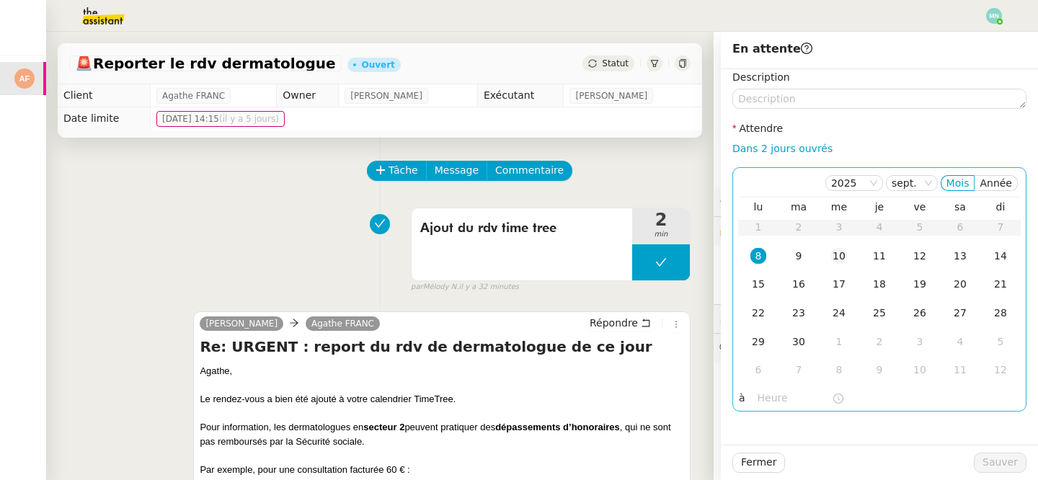
click at [843, 260] on div "10" at bounding box center [839, 256] width 16 height 16
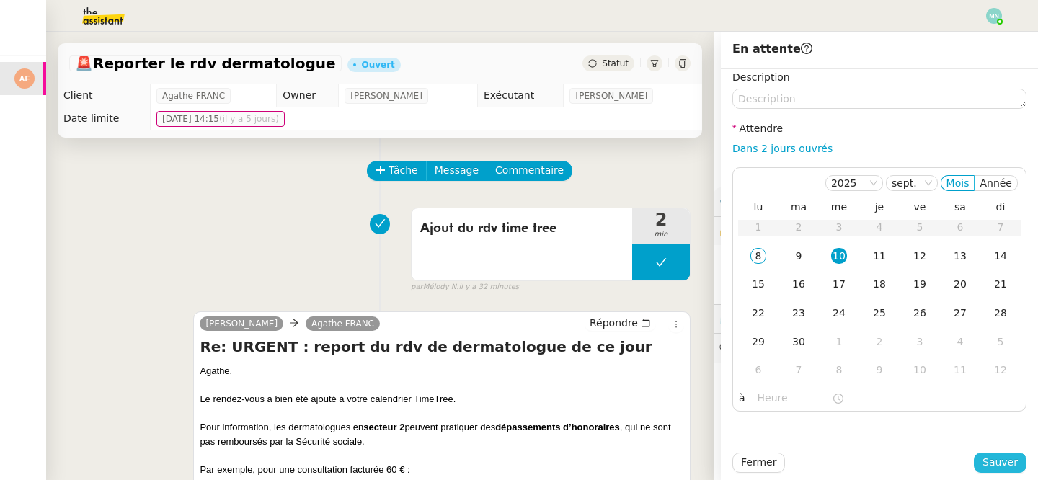
click at [995, 460] on span "Sauver" at bounding box center [999, 462] width 35 height 17
